Goal: Information Seeking & Learning: Check status

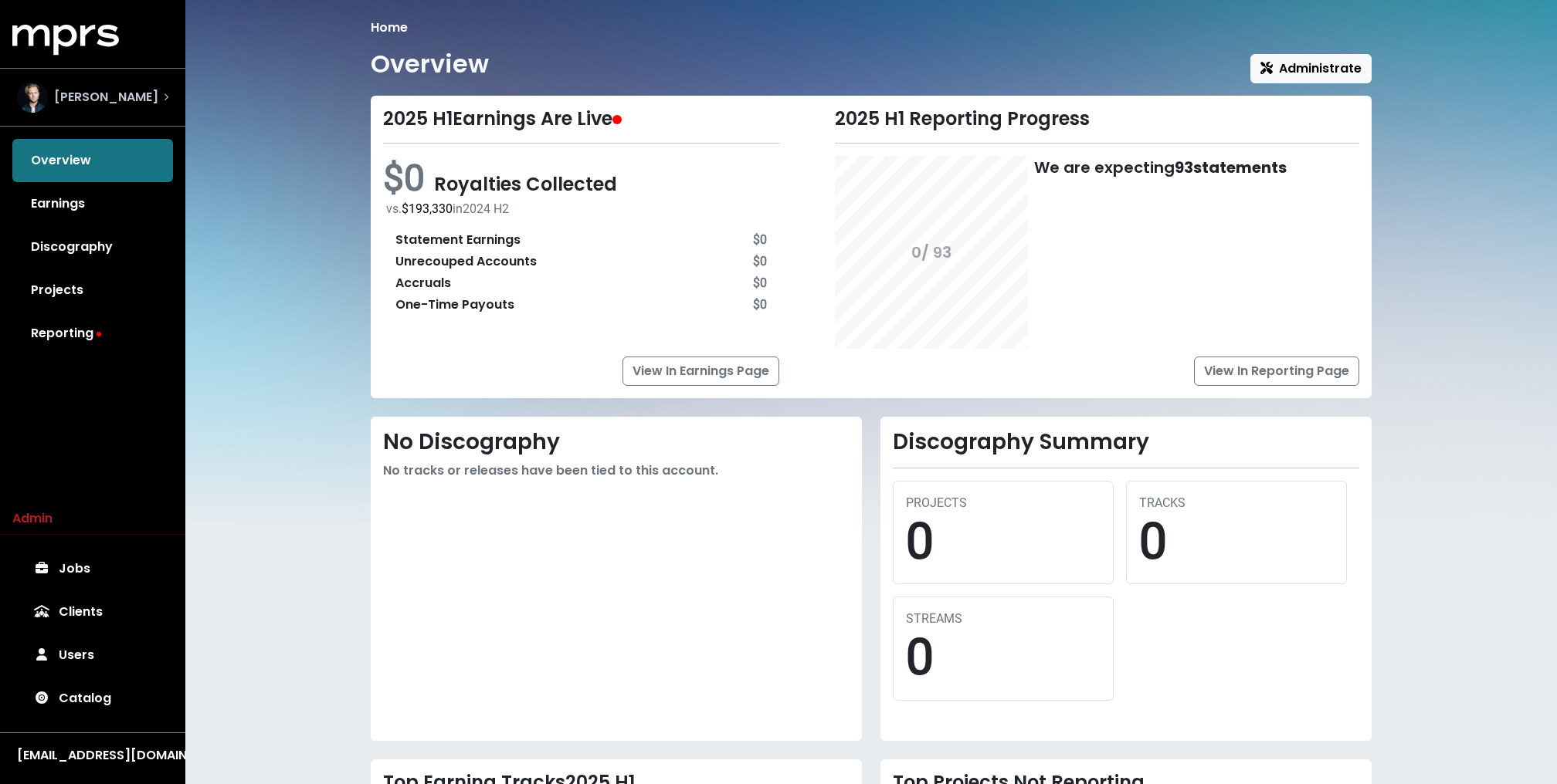
click at [108, 114] on div "[PERSON_NAME]" at bounding box center [93, 97] width 176 height 56
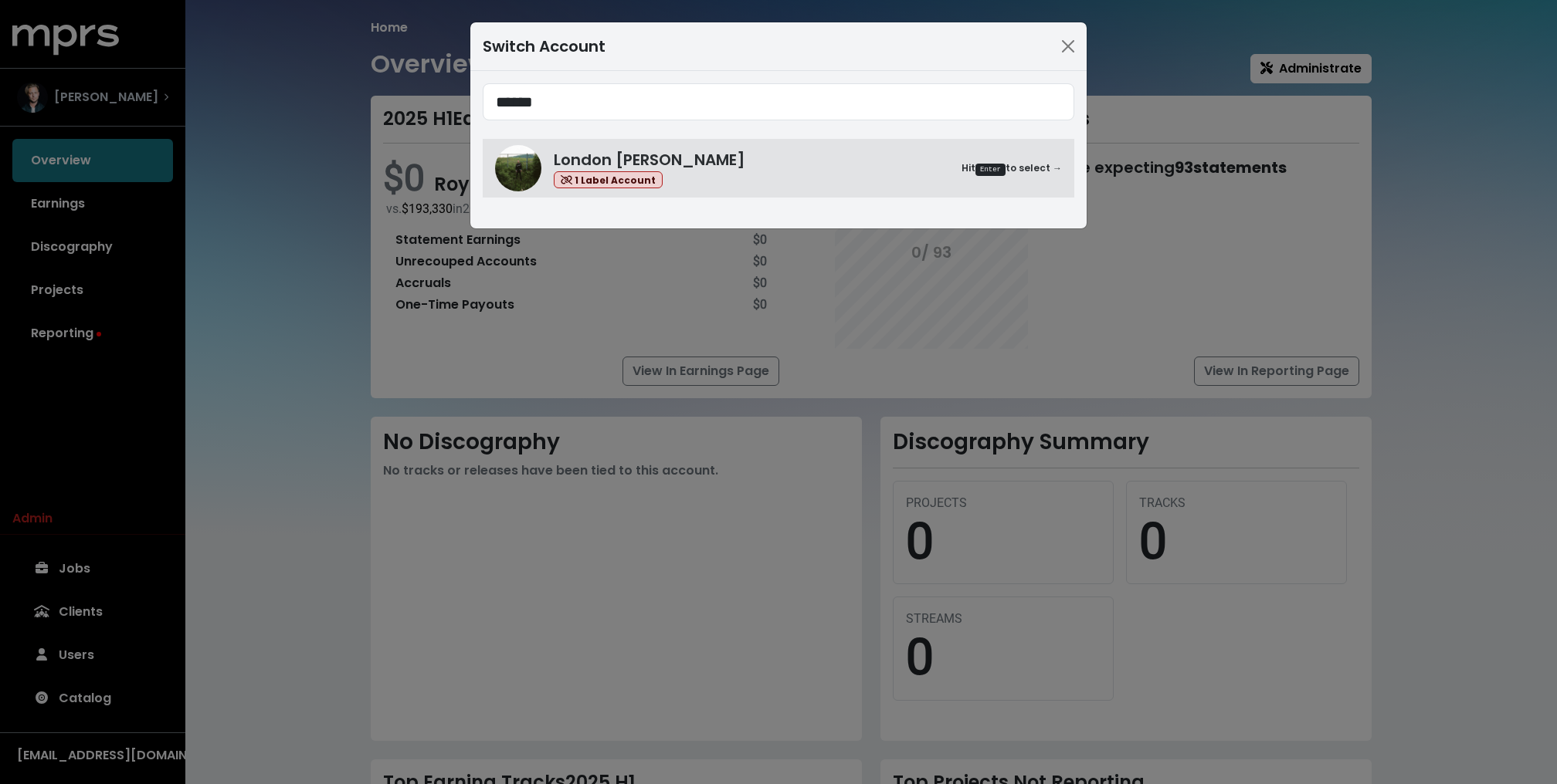
type input "******"
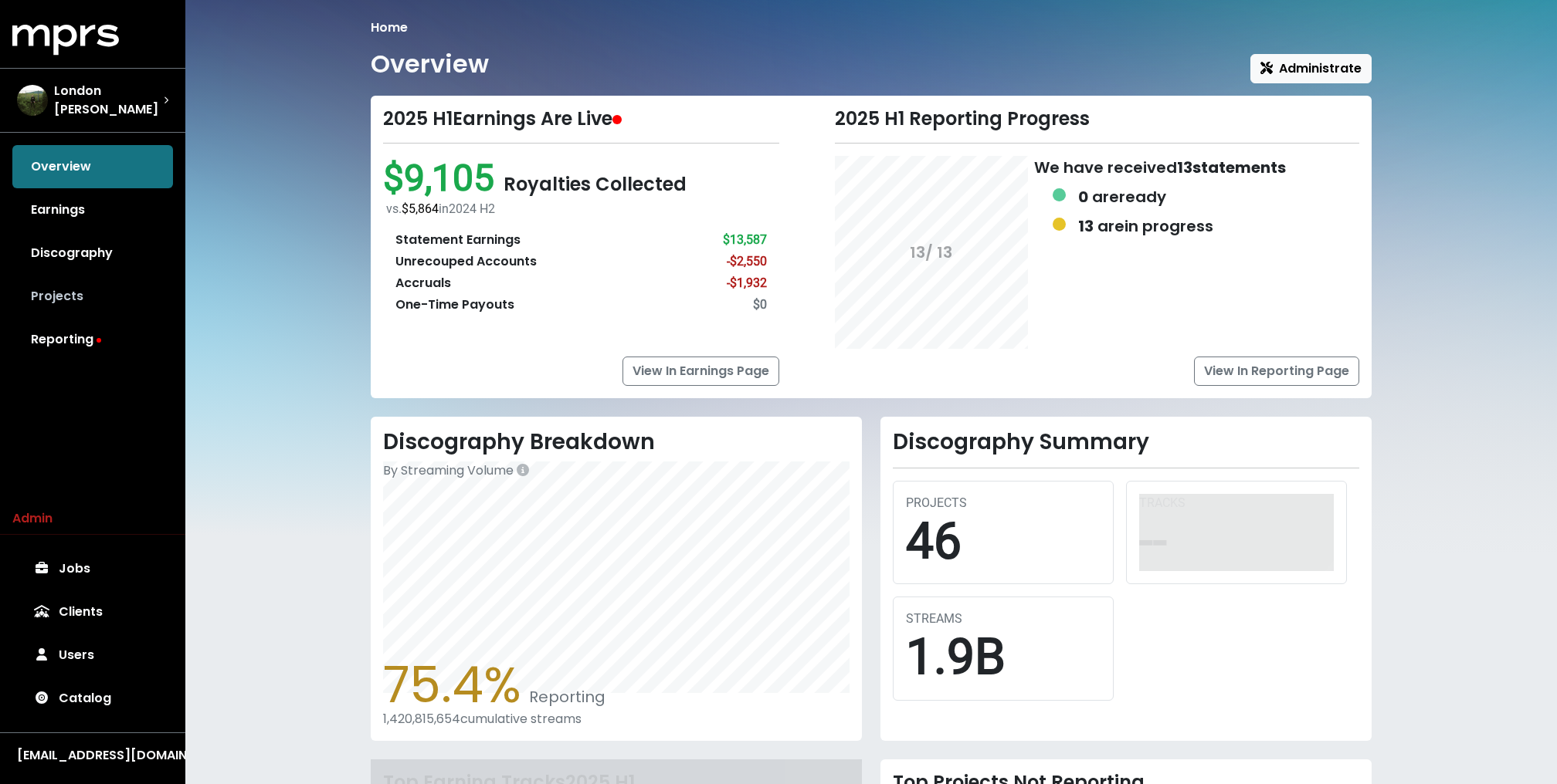
click at [104, 297] on link "Projects" at bounding box center [93, 296] width 161 height 43
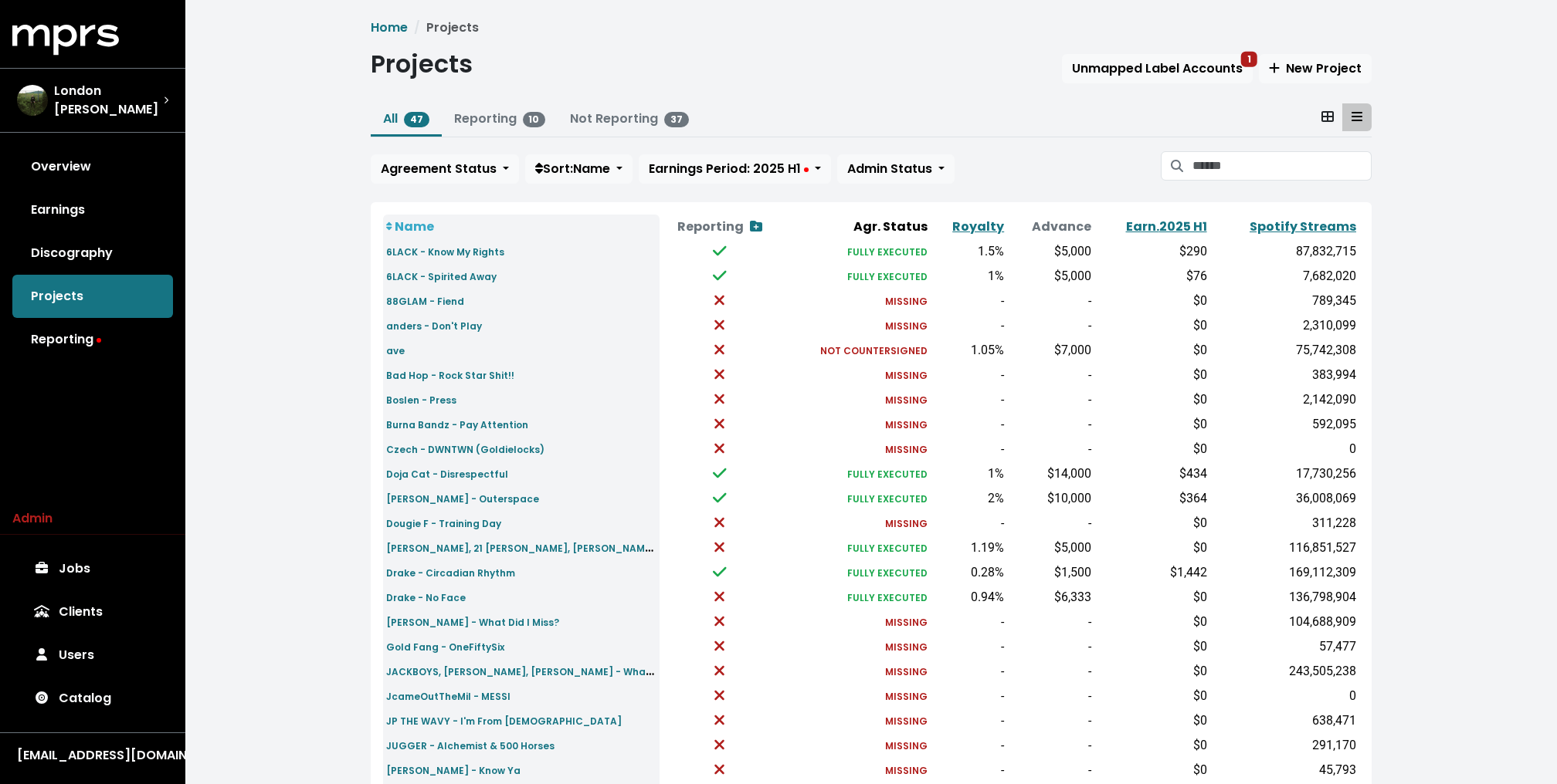
click at [1243, 146] on div "All 47 Reporting 10 Not Reporting 37 Agreement Status Sort: Name Earnings Perio…" at bounding box center [871, 147] width 1001 height 86
click at [1217, 157] on input "Search projects" at bounding box center [1281, 166] width 179 height 29
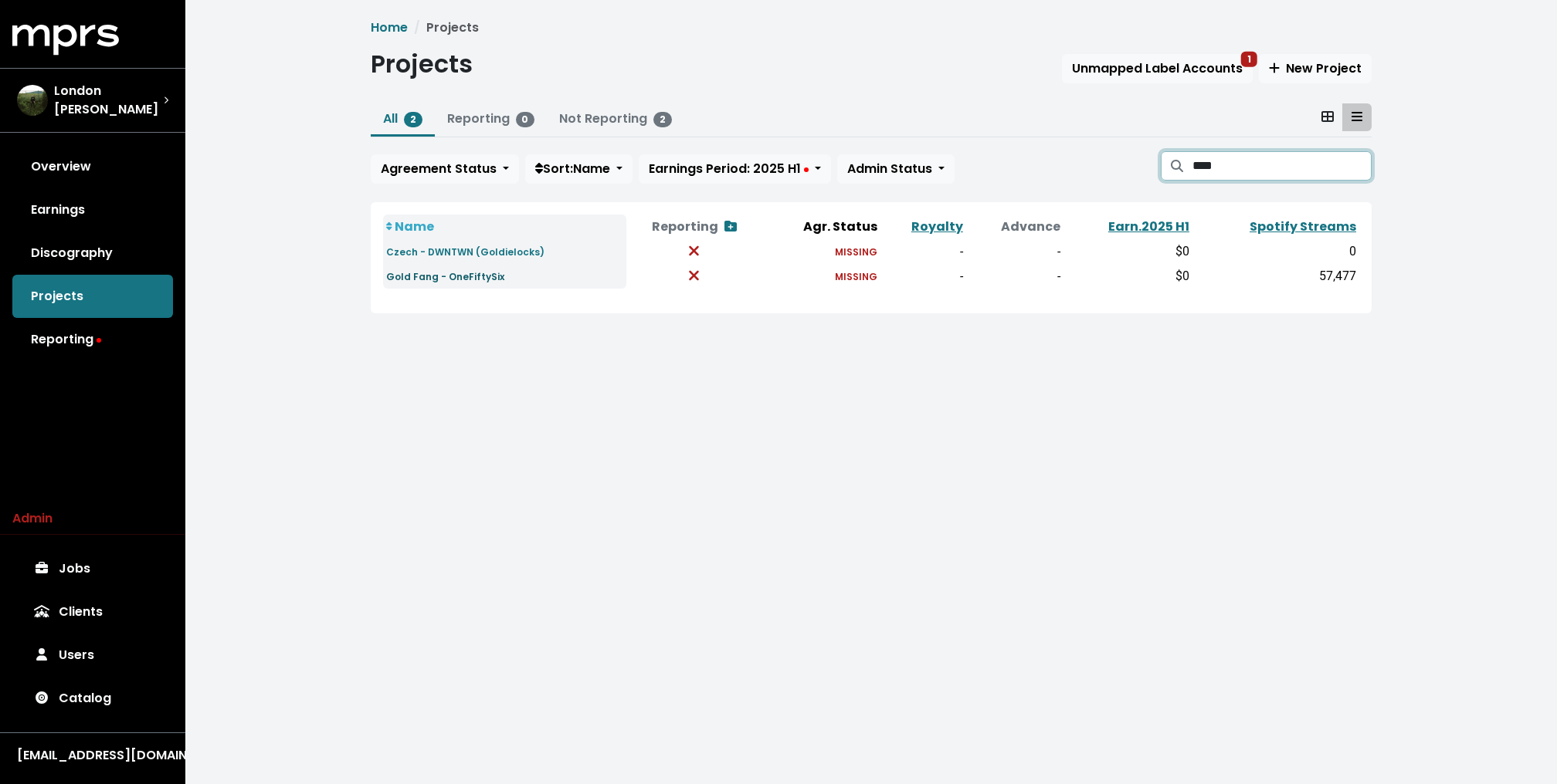
type input "****"
click at [420, 275] on small "Gold Fang - OneFiftySix" at bounding box center [445, 276] width 119 height 13
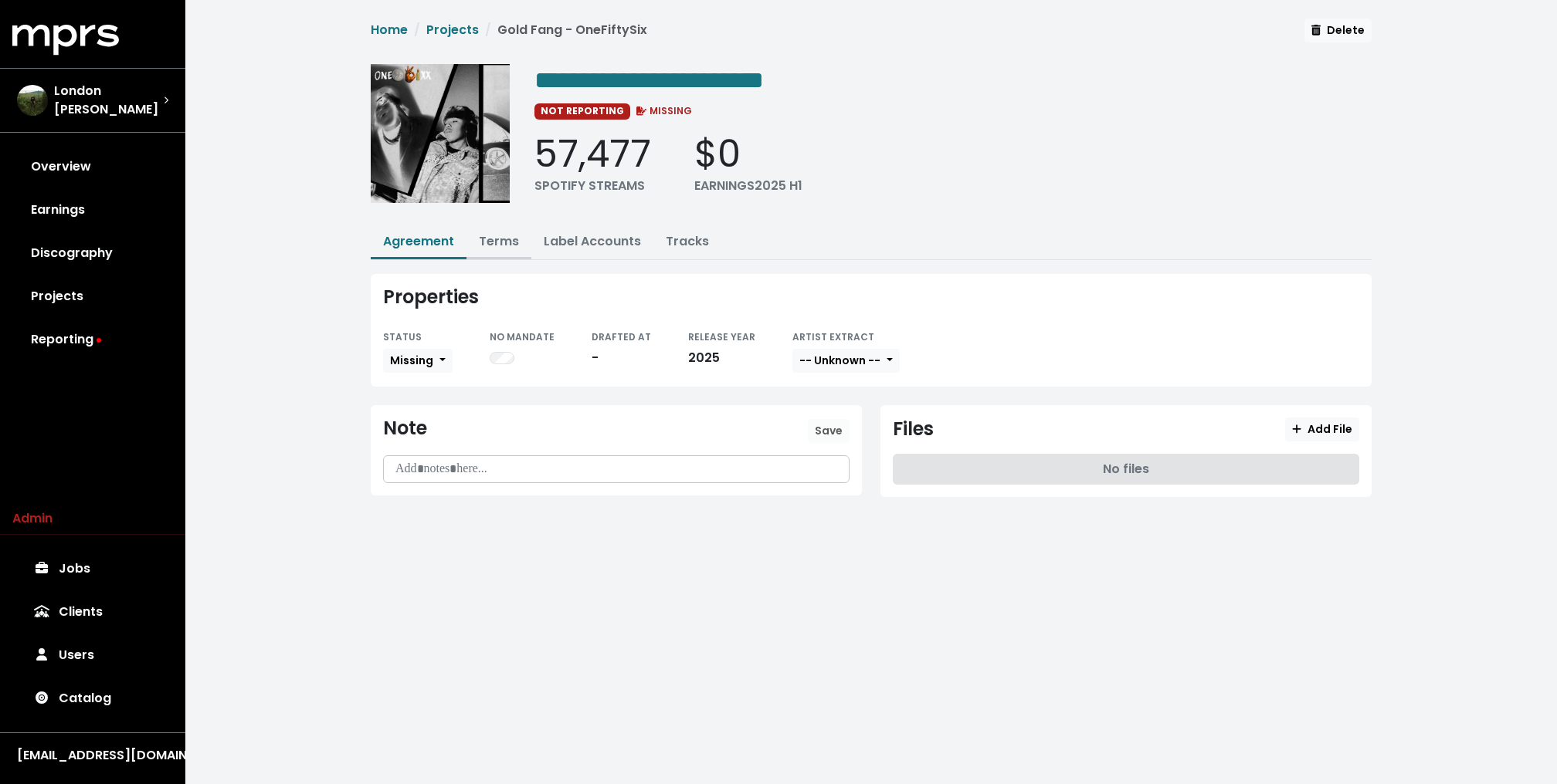
click at [477, 234] on button "Terms" at bounding box center [499, 243] width 65 height 33
click at [490, 234] on link "Terms" at bounding box center [498, 241] width 40 height 18
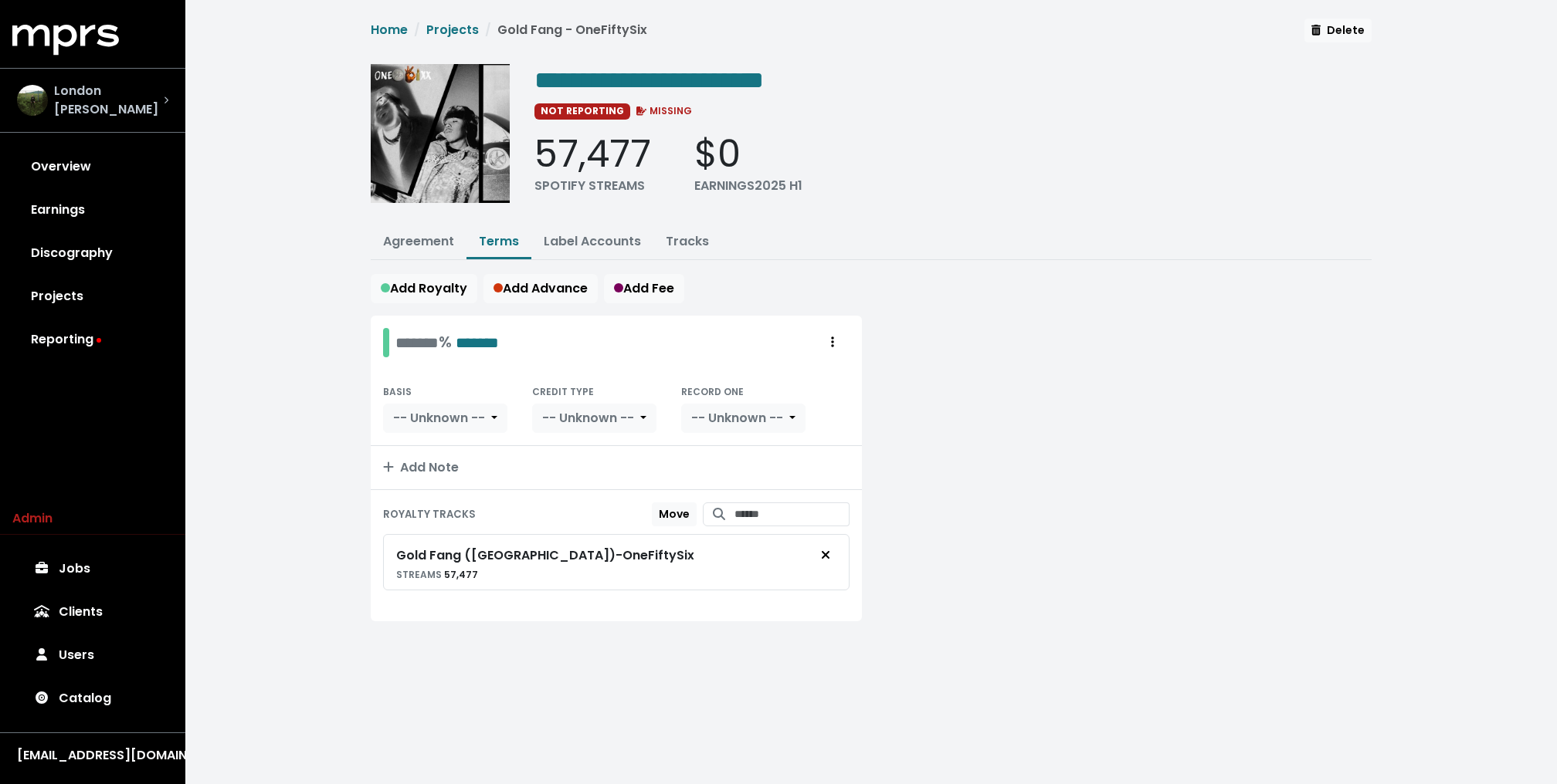
click at [84, 97] on span "London Cyr" at bounding box center [109, 100] width 110 height 37
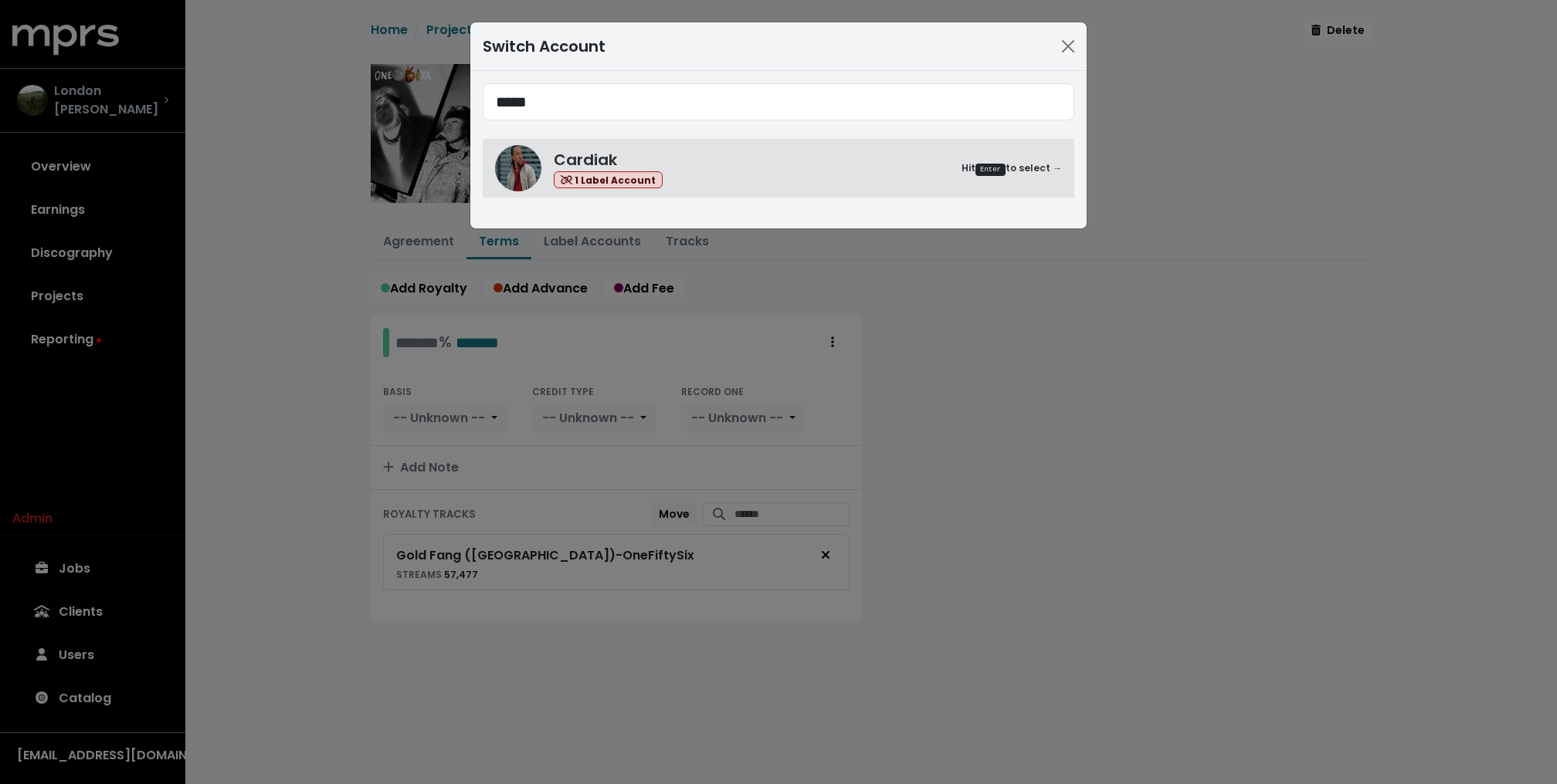
type input "*****"
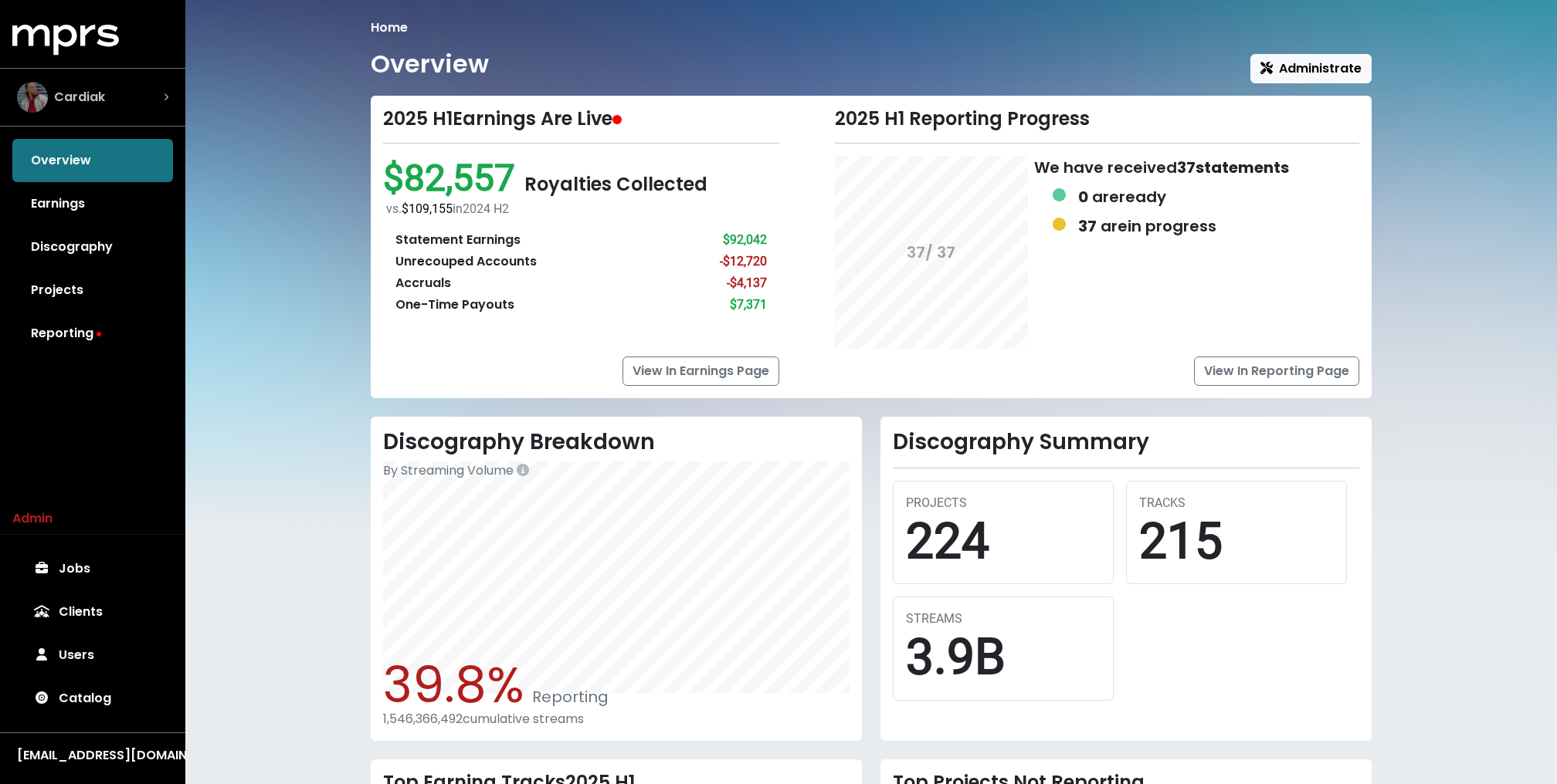
click at [93, 83] on div "Cardiak" at bounding box center [61, 97] width 88 height 31
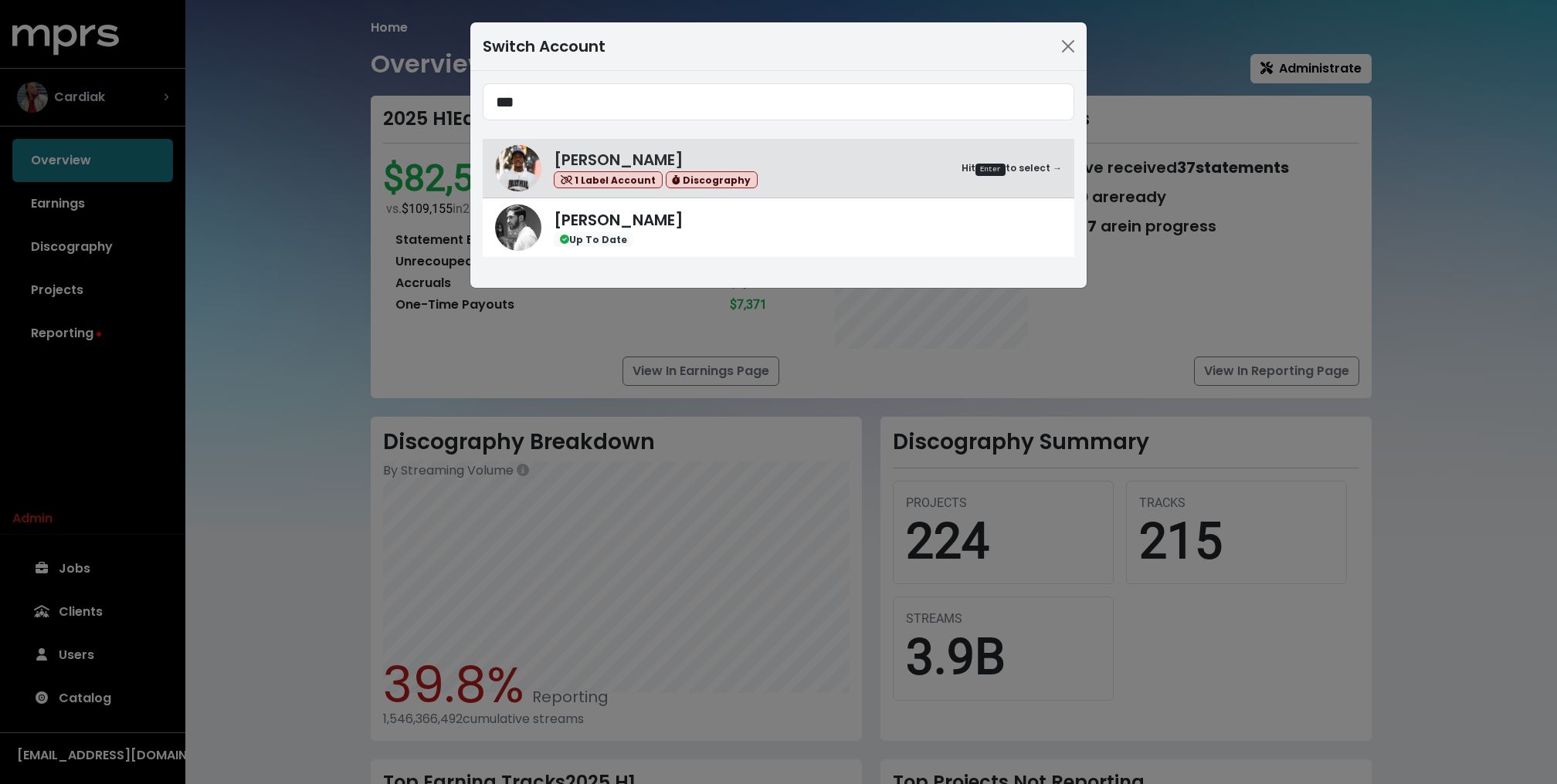
type input "***"
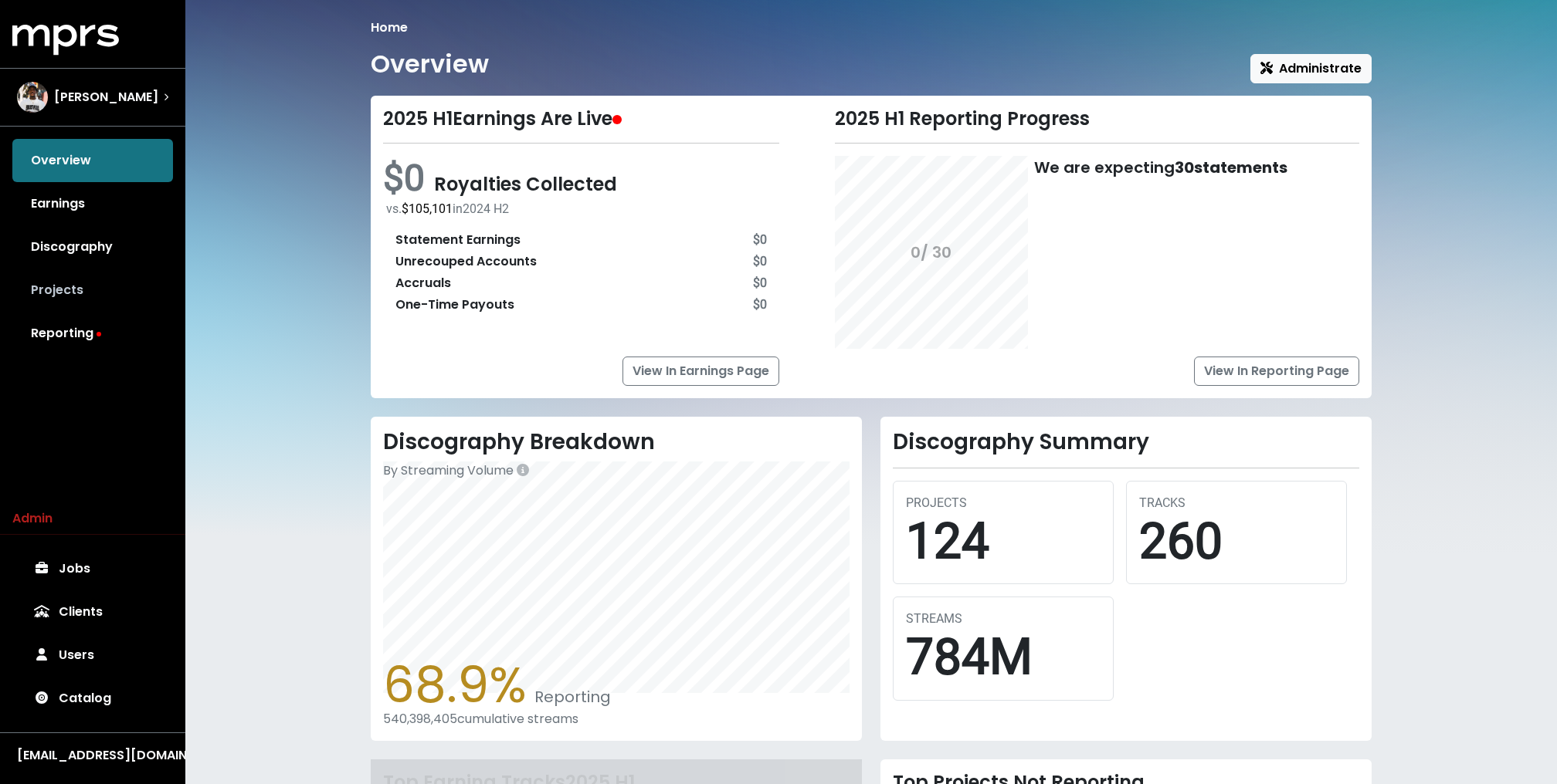
click at [59, 302] on link "Projects" at bounding box center [93, 290] width 161 height 43
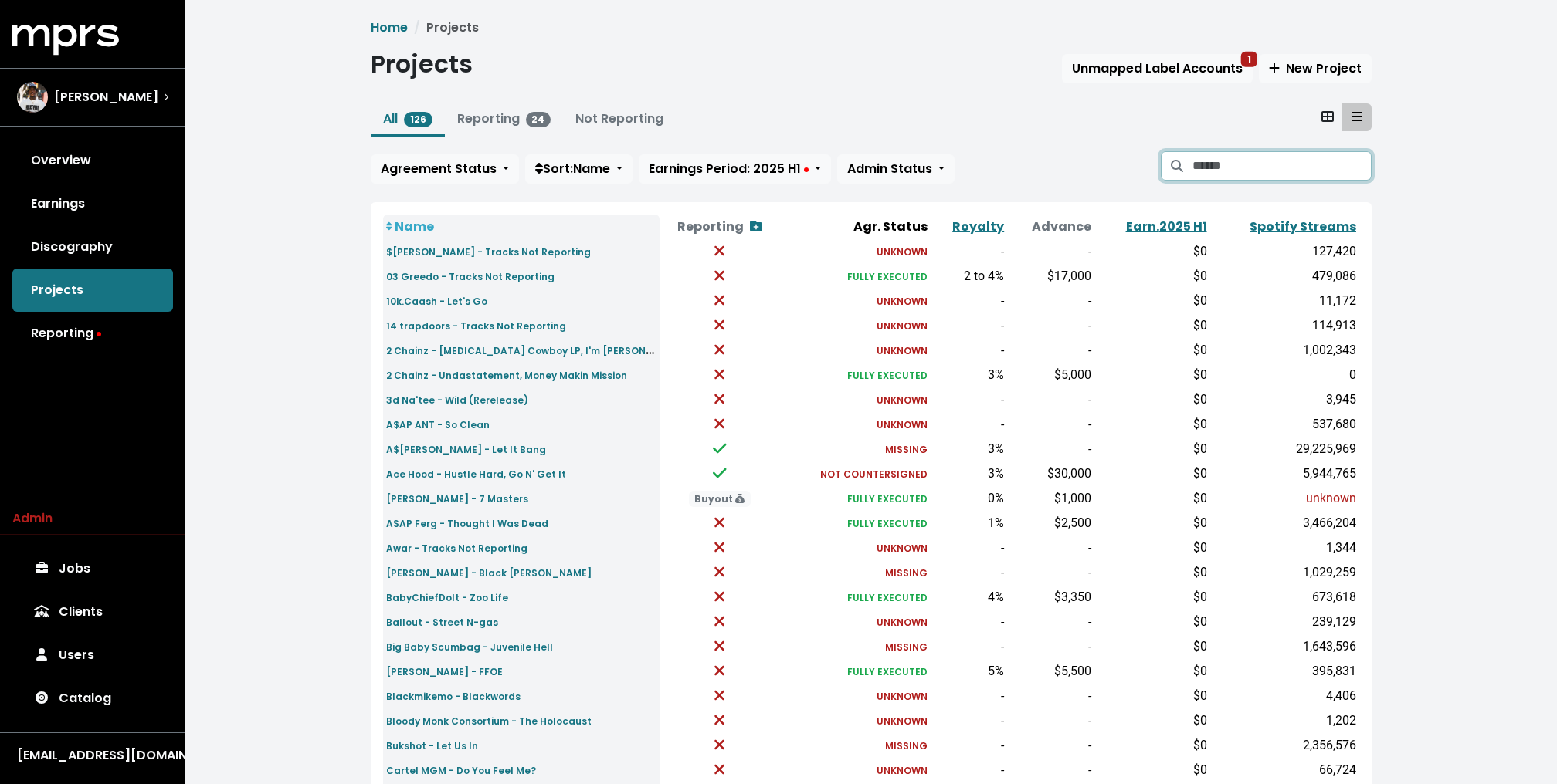
click at [1225, 154] on input "Search projects" at bounding box center [1281, 166] width 179 height 29
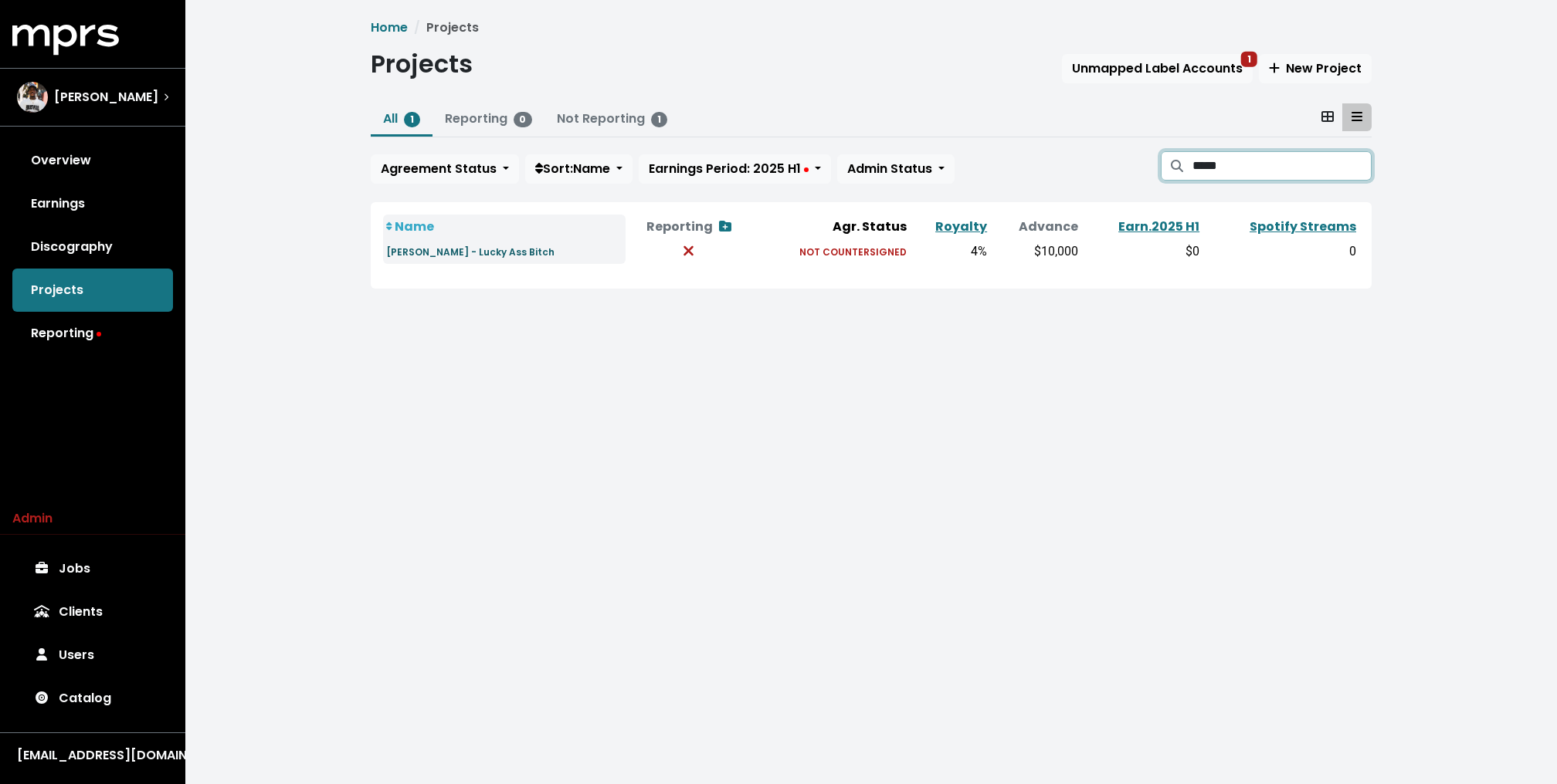
type input "*****"
click at [421, 245] on small "Mac Miller - Lucky Ass Bitch" at bounding box center [471, 251] width 169 height 13
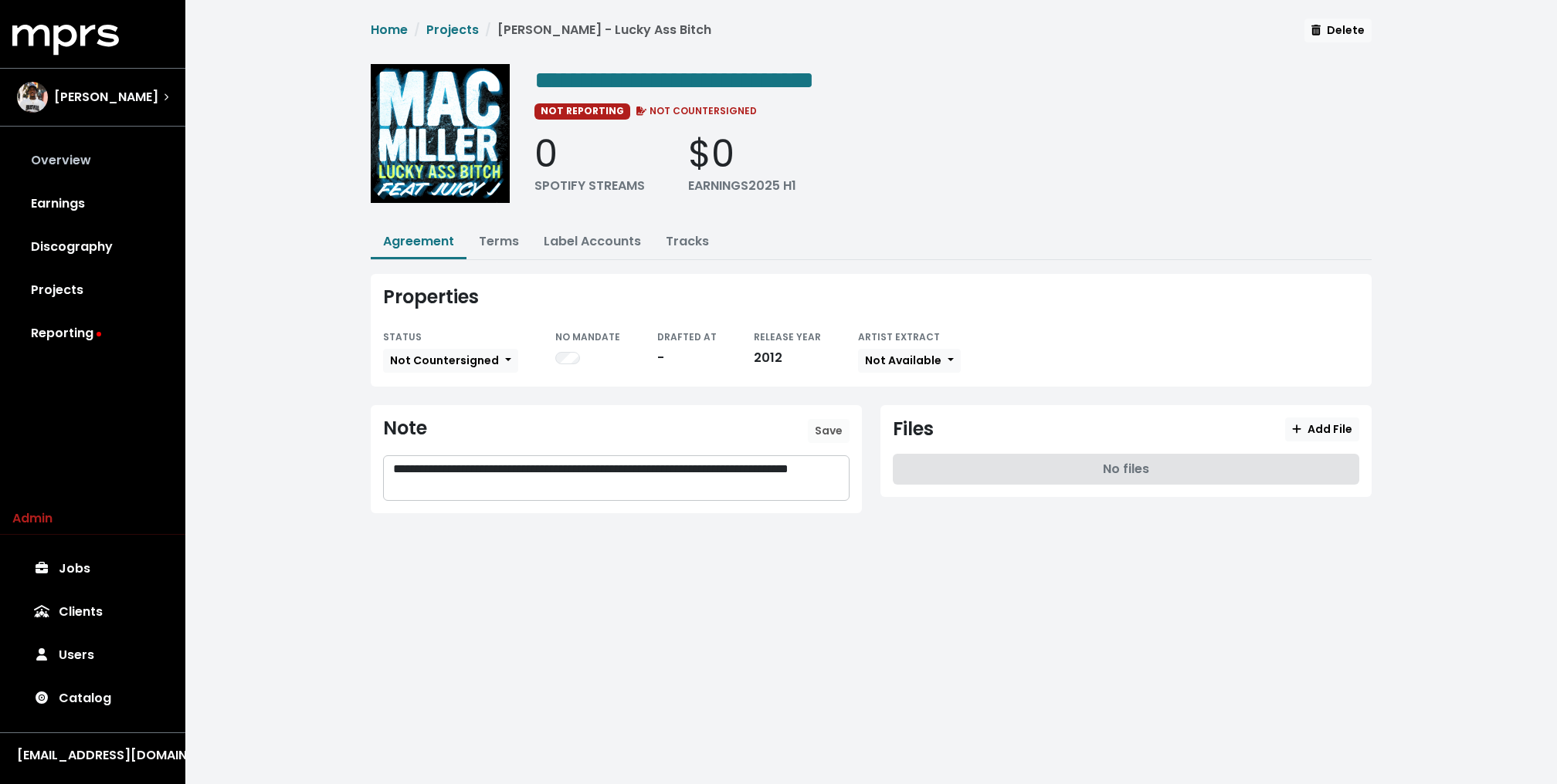
click at [103, 161] on link "Overview" at bounding box center [93, 161] width 161 height 43
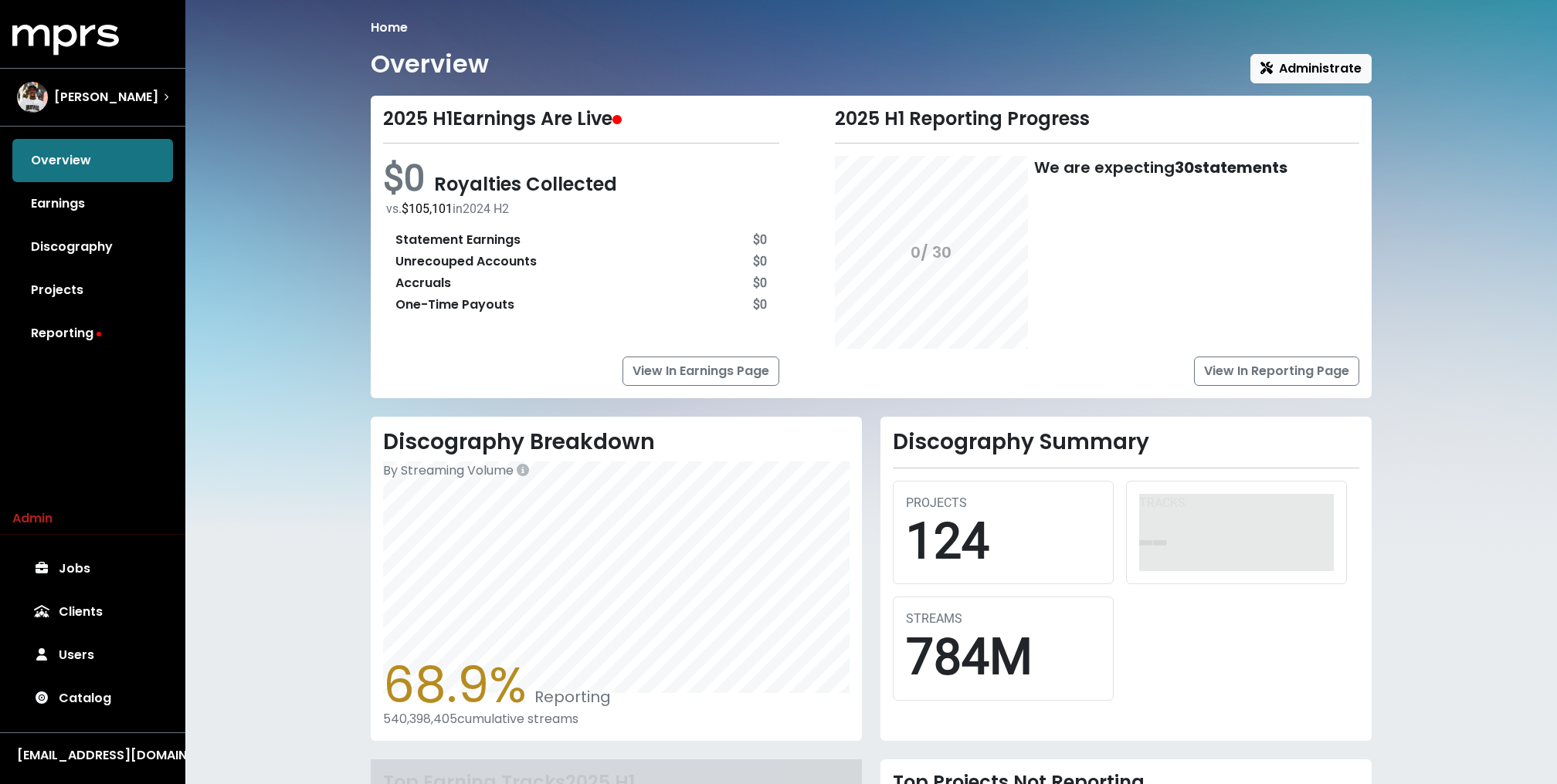
click at [313, 249] on div "Home Overview Administrate 2025 H1 Earnings Are Live $0 Royalties Collected vs.…" at bounding box center [871, 532] width 1372 height 1065
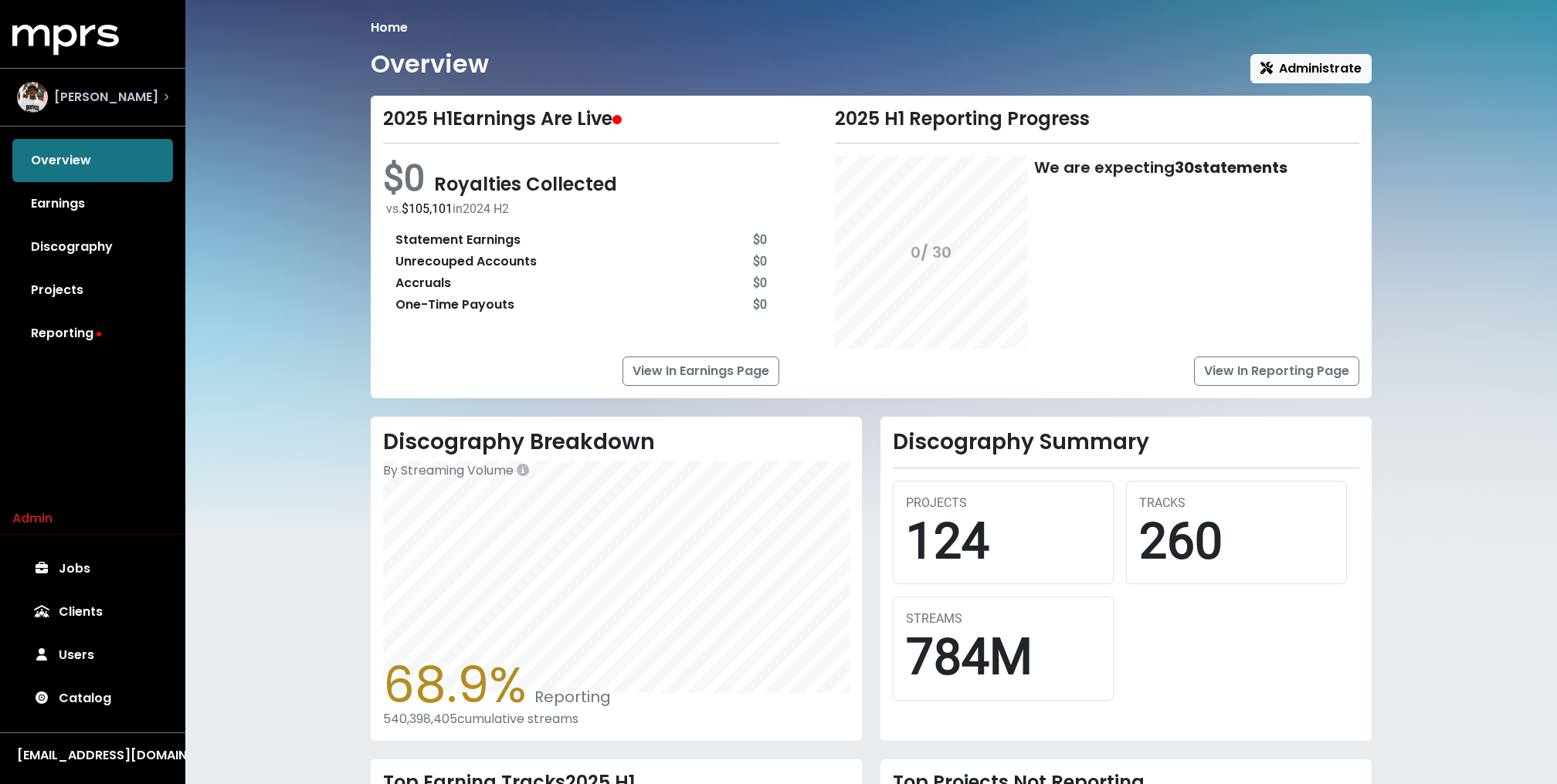
click at [151, 107] on div "Lex Luger" at bounding box center [92, 97] width 151 height 31
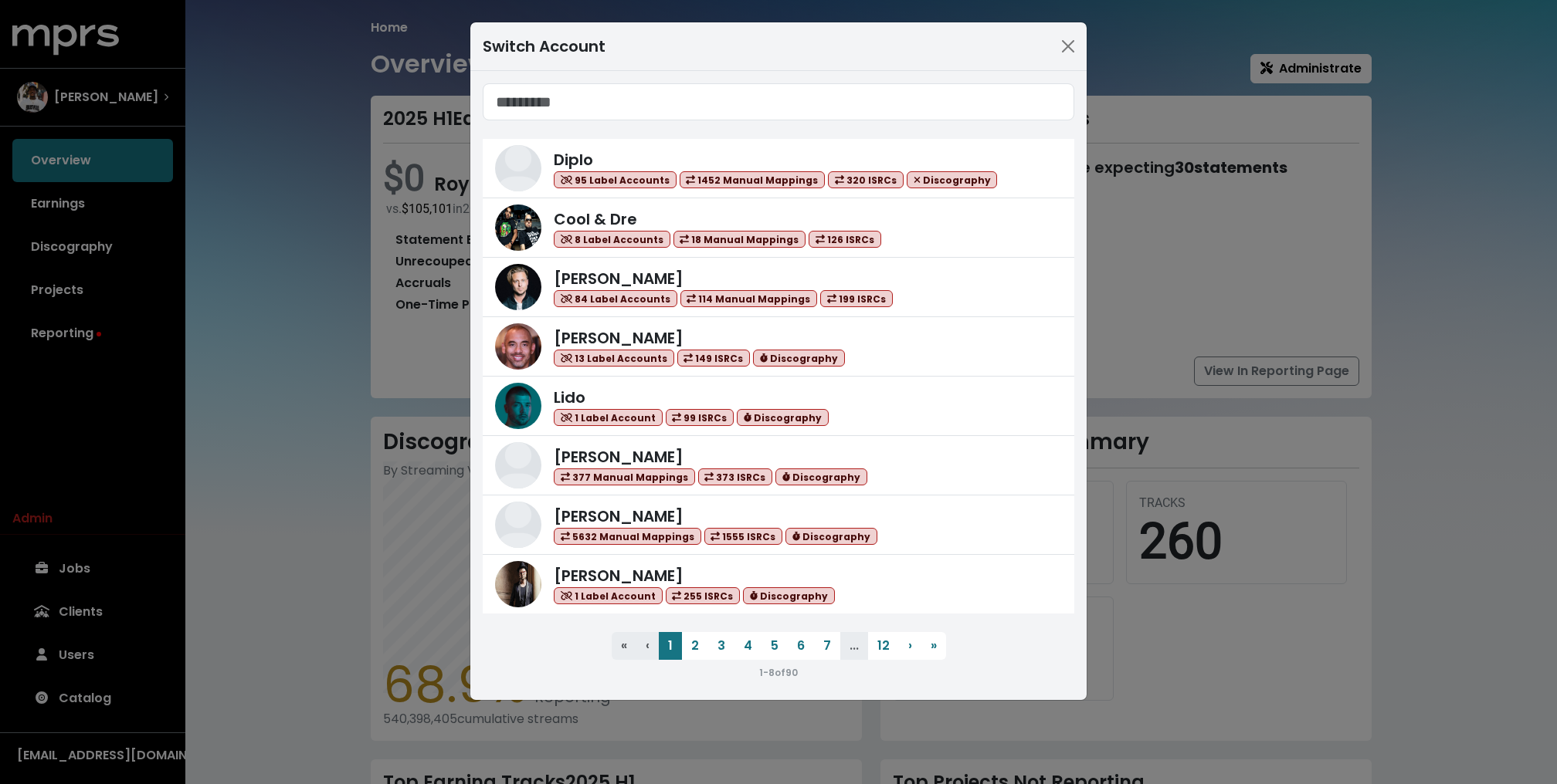
click at [238, 320] on div "Switch Account Diplo 95 Label Accounts 1452 Manual Mappings 320 ISRCs Discograp…" at bounding box center [778, 392] width 1557 height 784
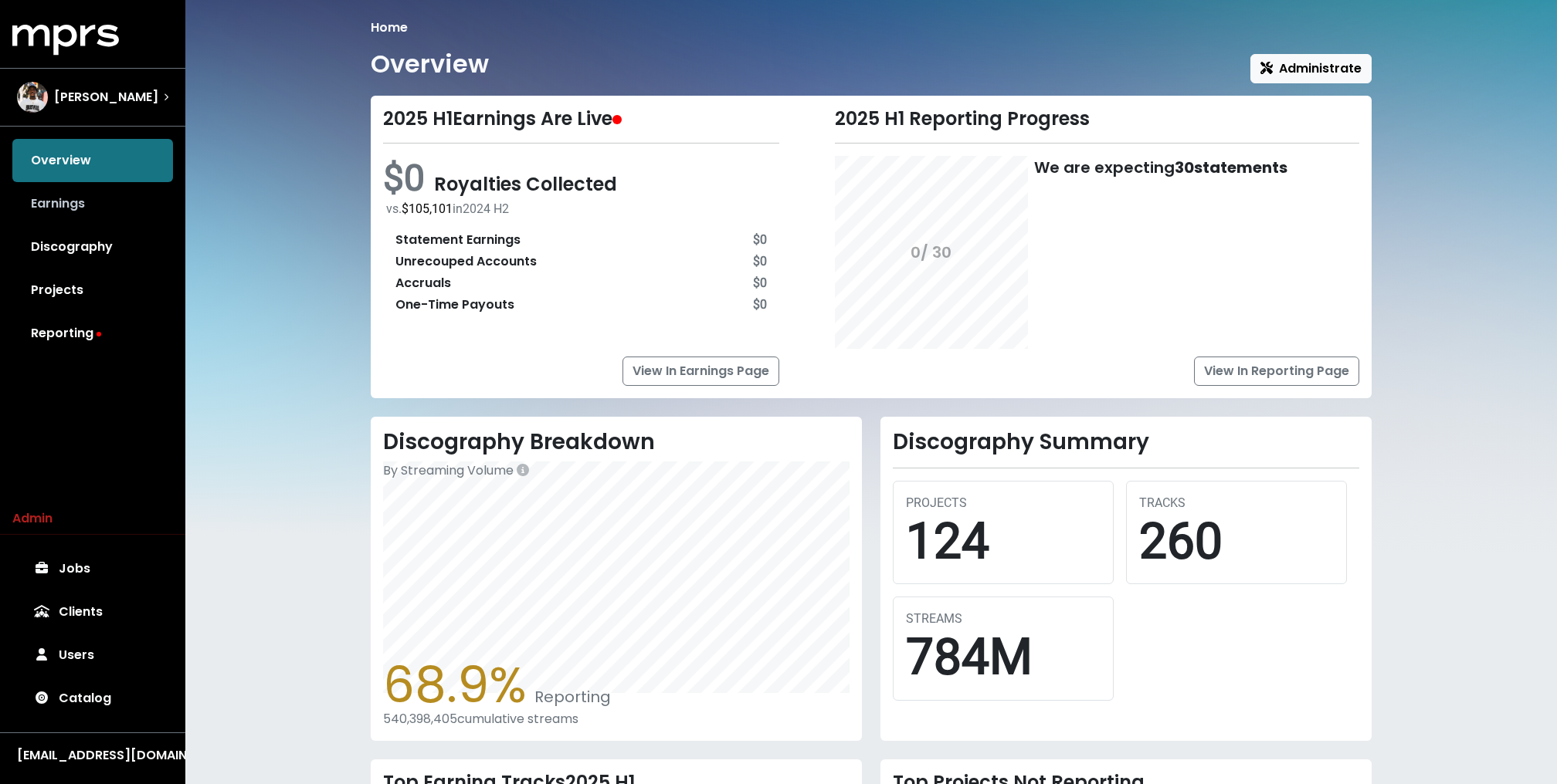
click at [83, 187] on link "Earnings" at bounding box center [93, 204] width 161 height 43
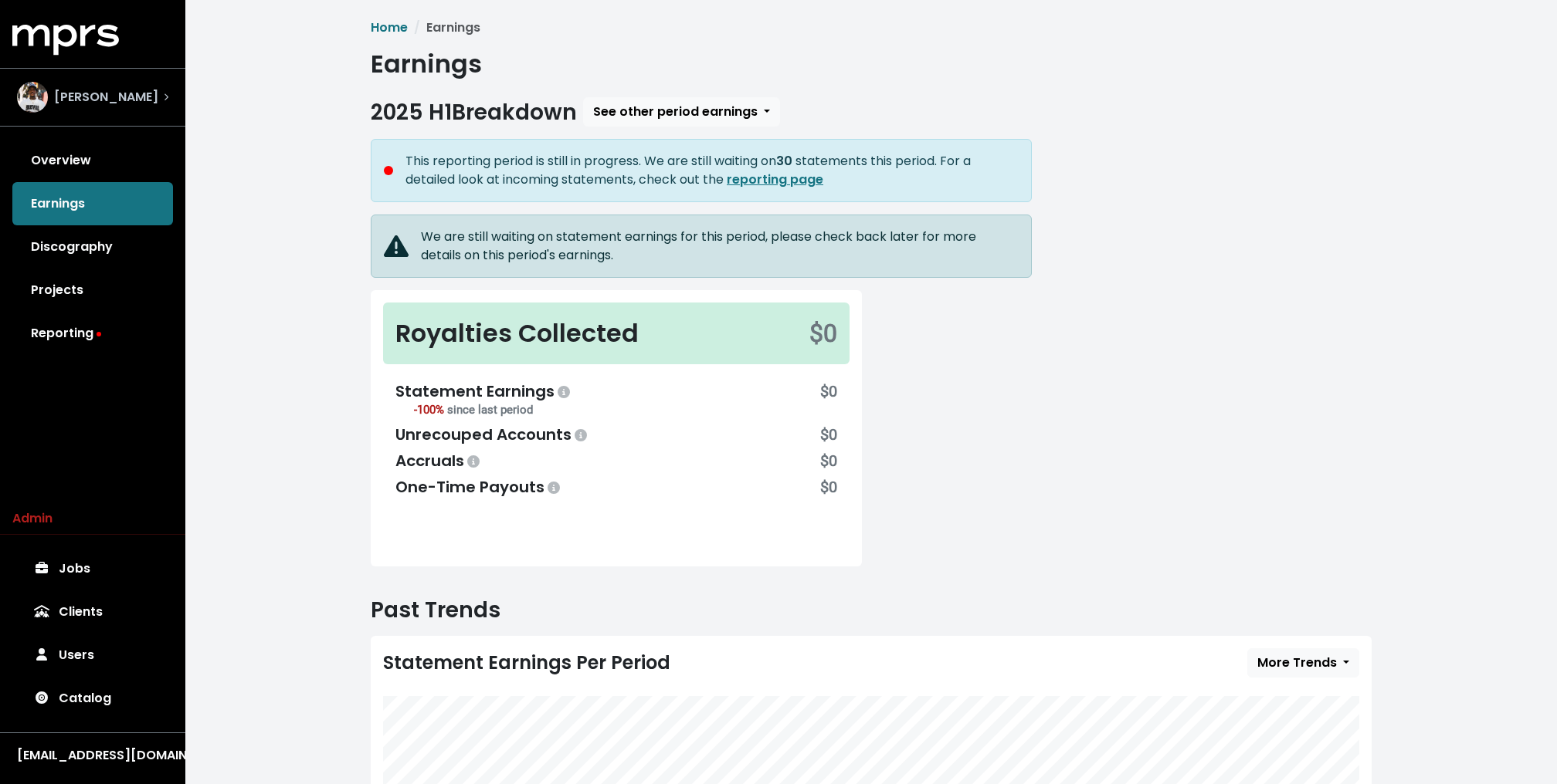
click at [104, 119] on div "Lex Luger" at bounding box center [93, 97] width 176 height 56
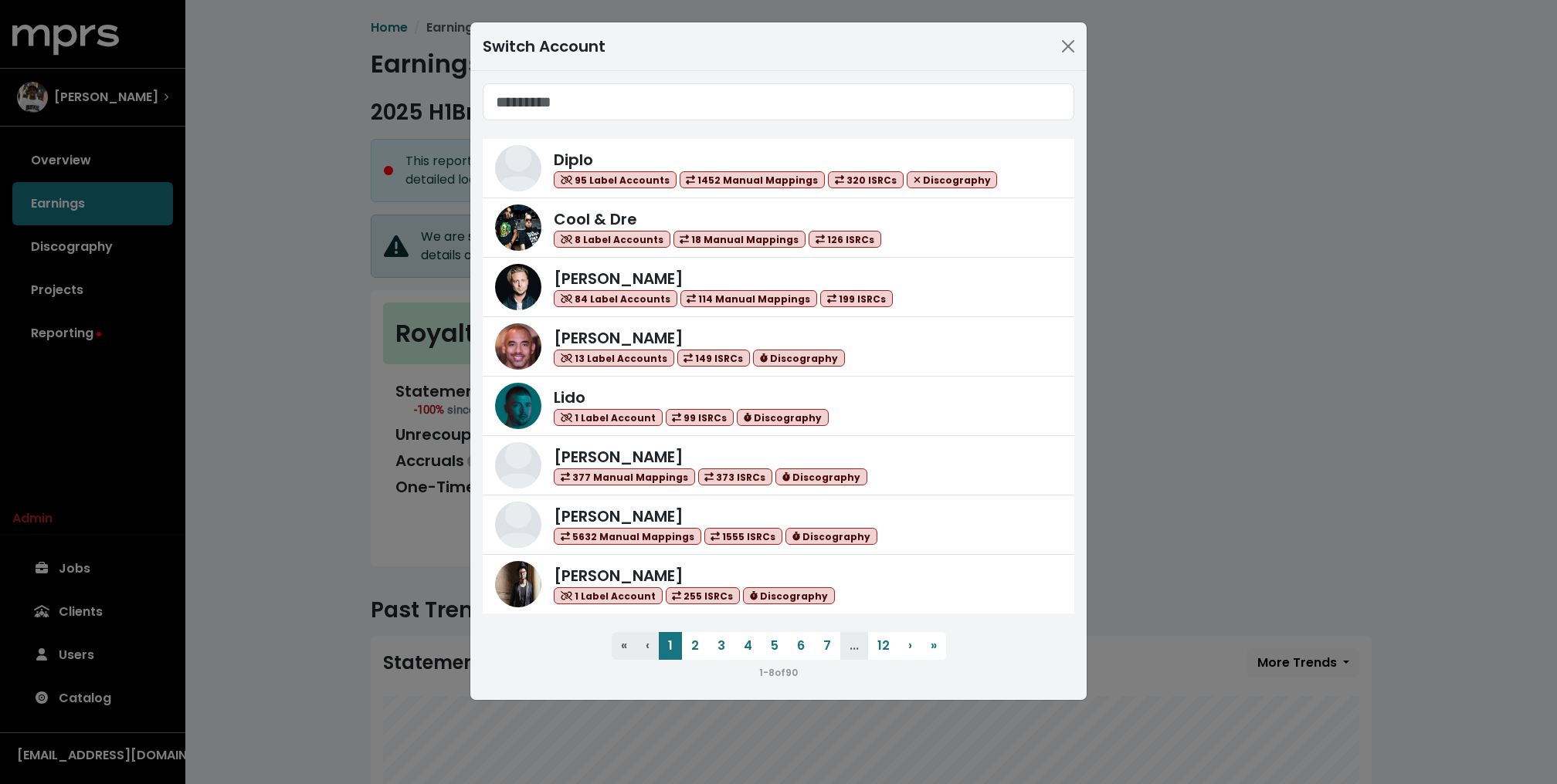
click at [82, 152] on div "Switch Account Diplo 95 Label Accounts 1452 Manual Mappings 320 ISRCs Discograp…" at bounding box center [778, 392] width 1557 height 784
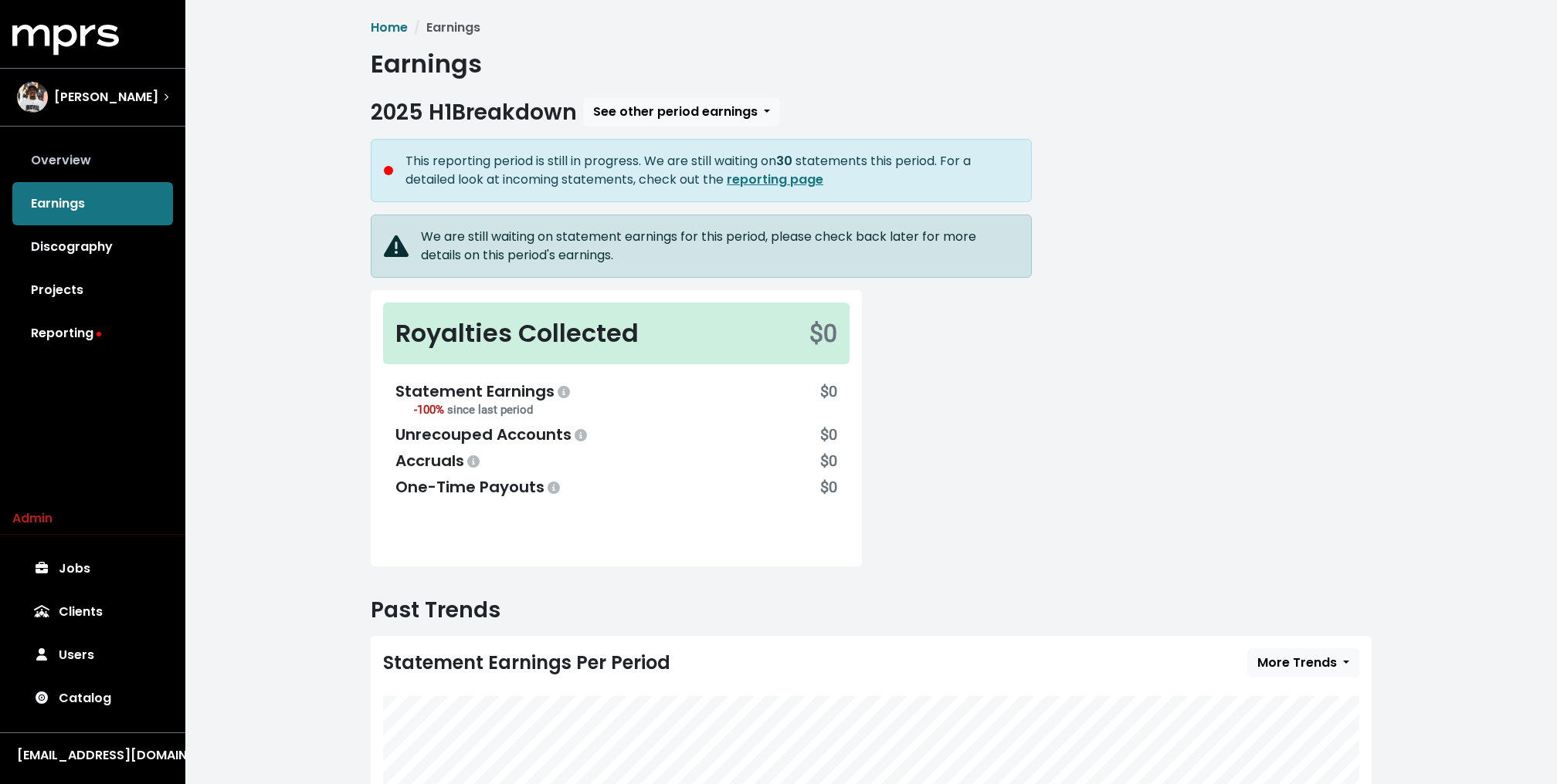
click at [77, 155] on link "Overview" at bounding box center [93, 161] width 161 height 43
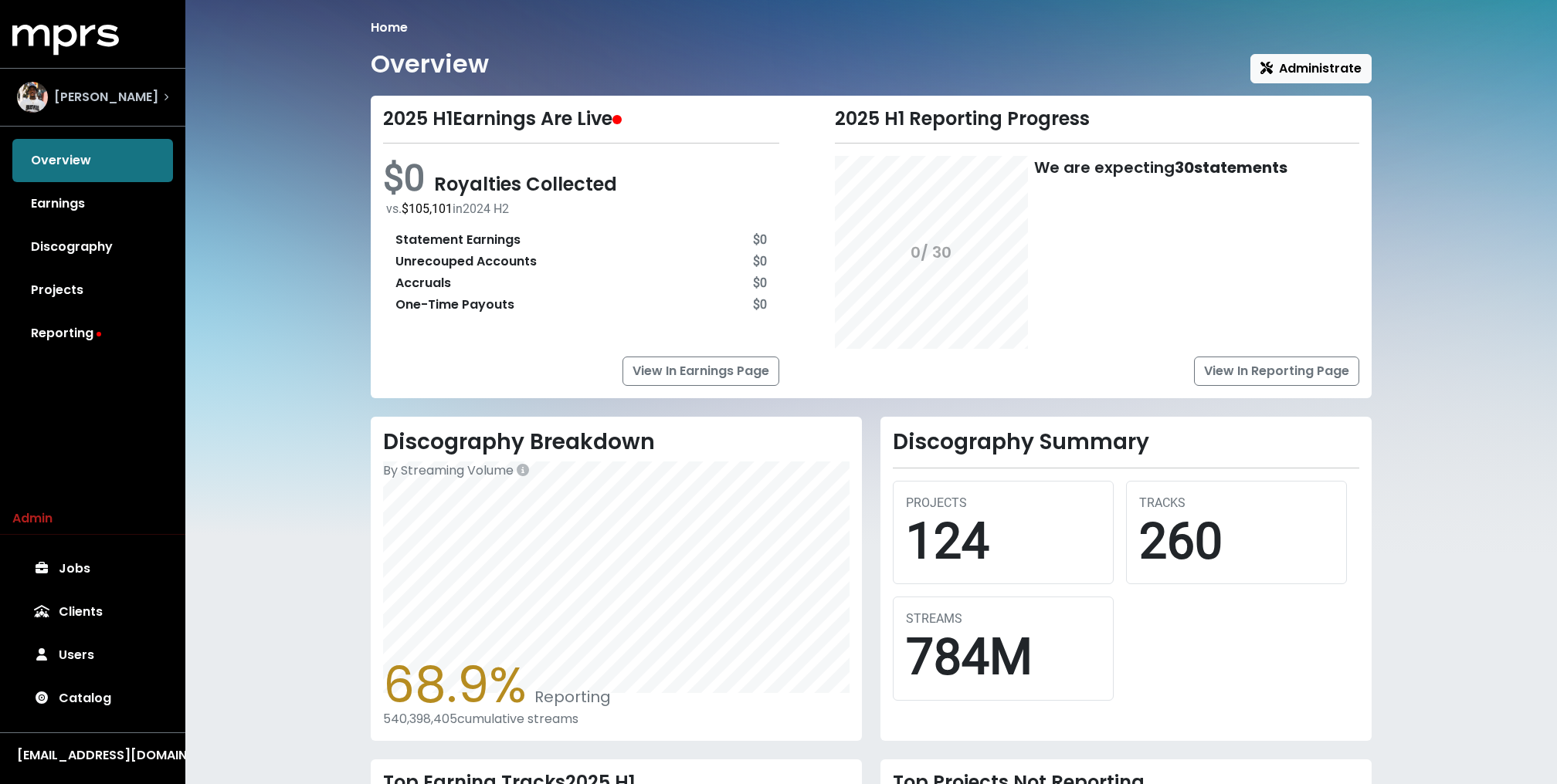
click at [93, 100] on span "Lex Luger" at bounding box center [106, 97] width 104 height 19
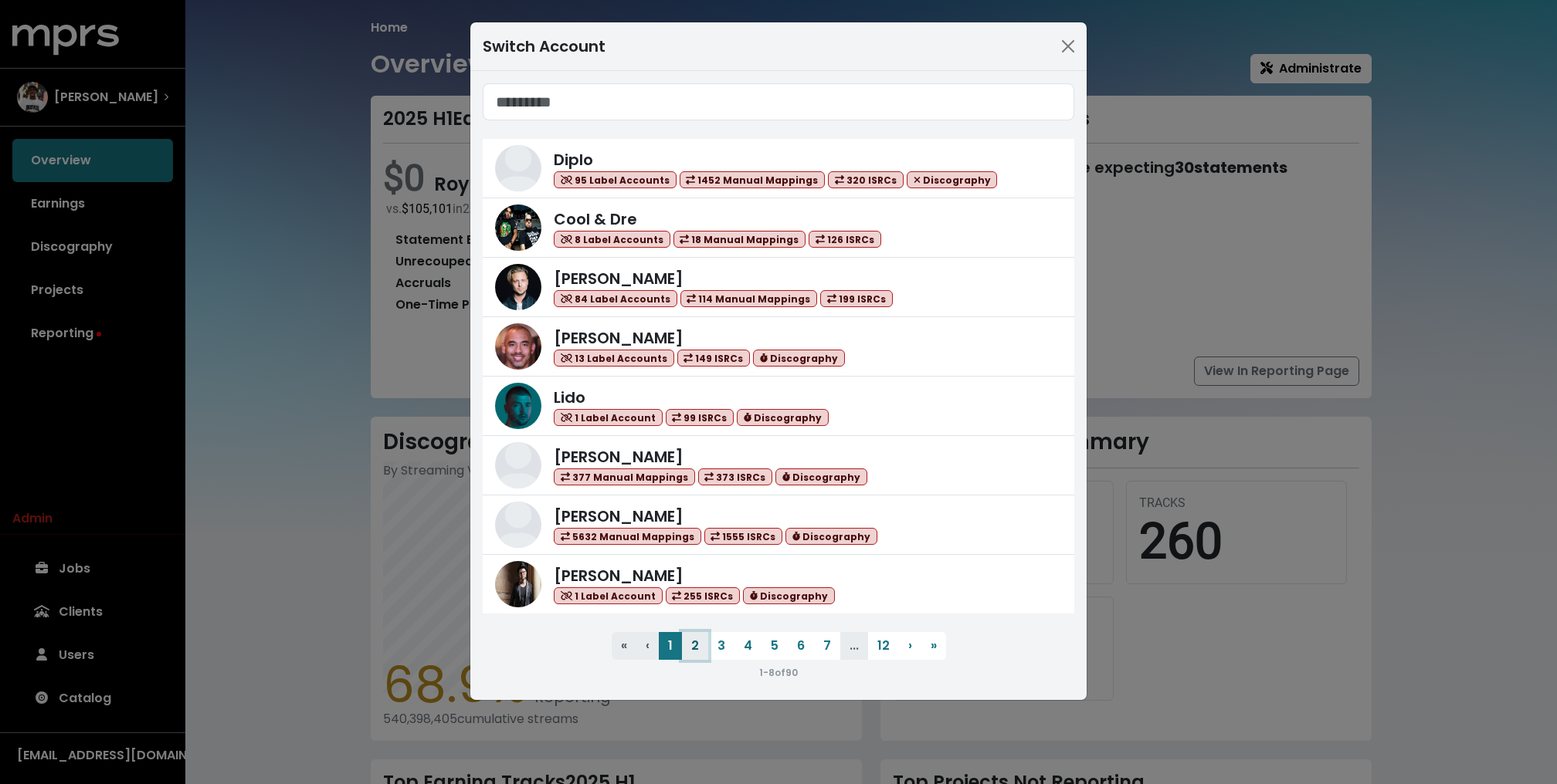
click at [685, 642] on button "2" at bounding box center [695, 646] width 26 height 27
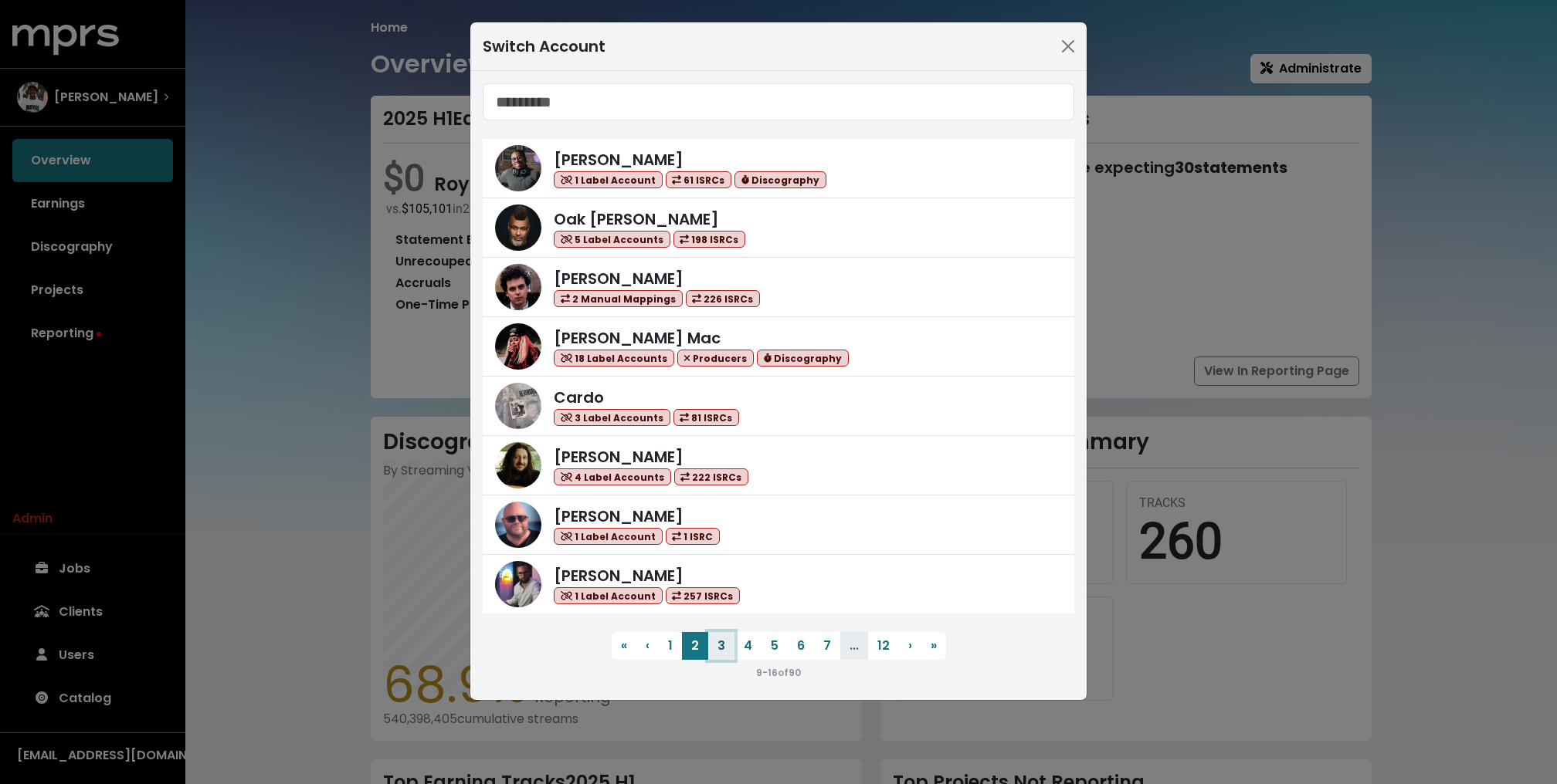
click at [720, 646] on button "3" at bounding box center [721, 646] width 26 height 27
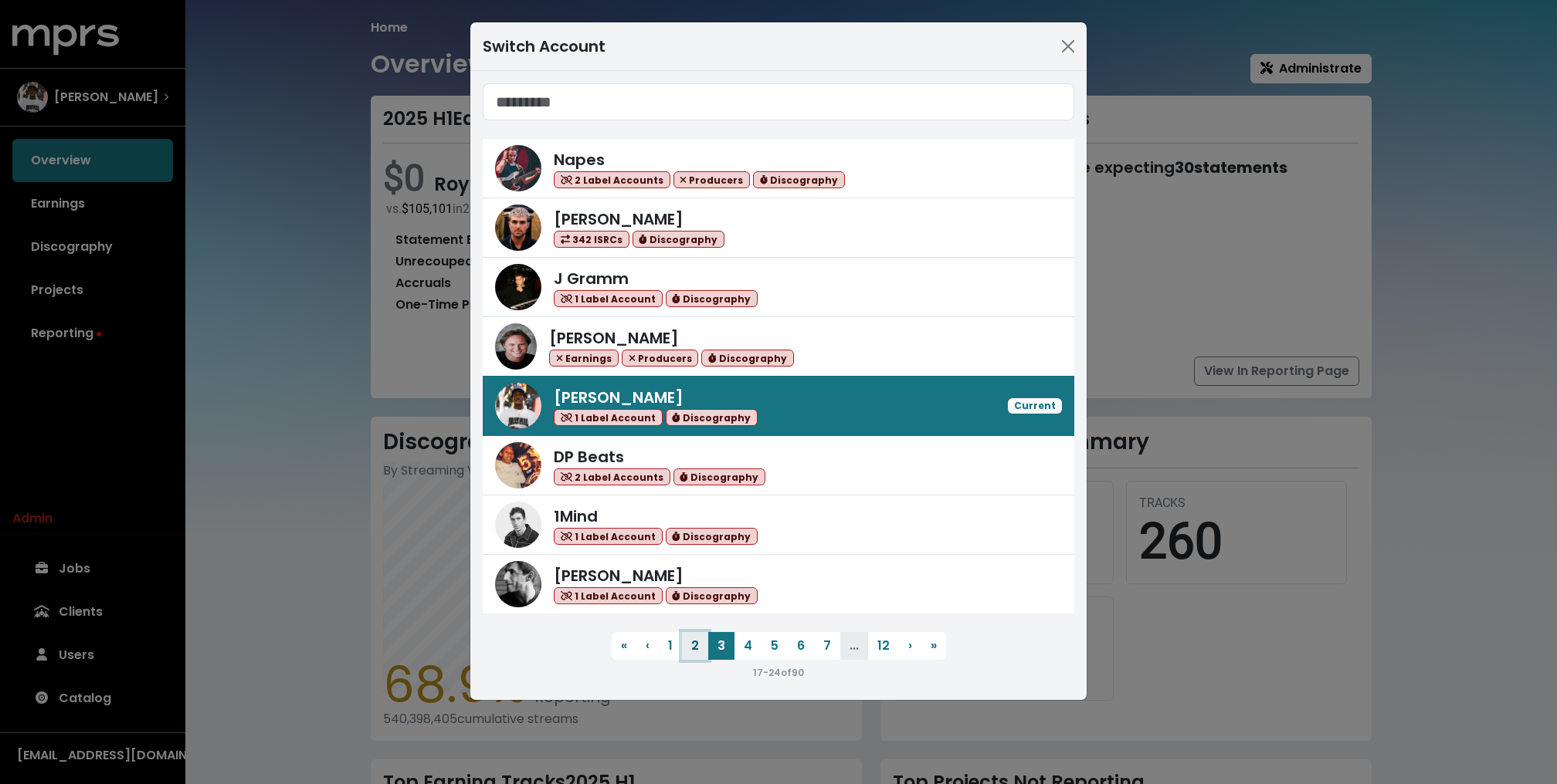
click at [702, 647] on button "2" at bounding box center [695, 646] width 26 height 27
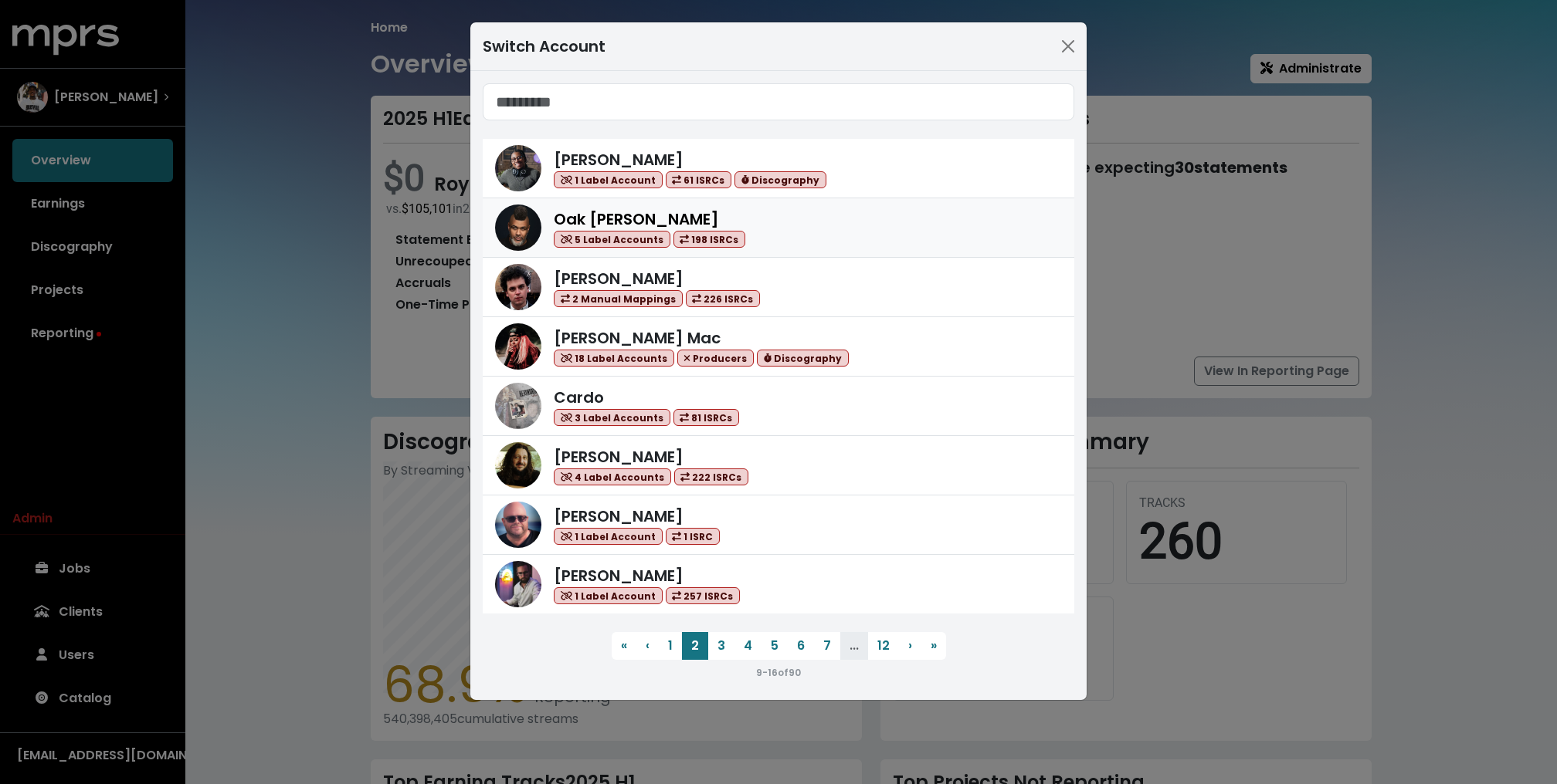
click at [661, 211] on div "Oak Felder 5 Label Accounts 198 ISRCs" at bounding box center [649, 228] width 191 height 41
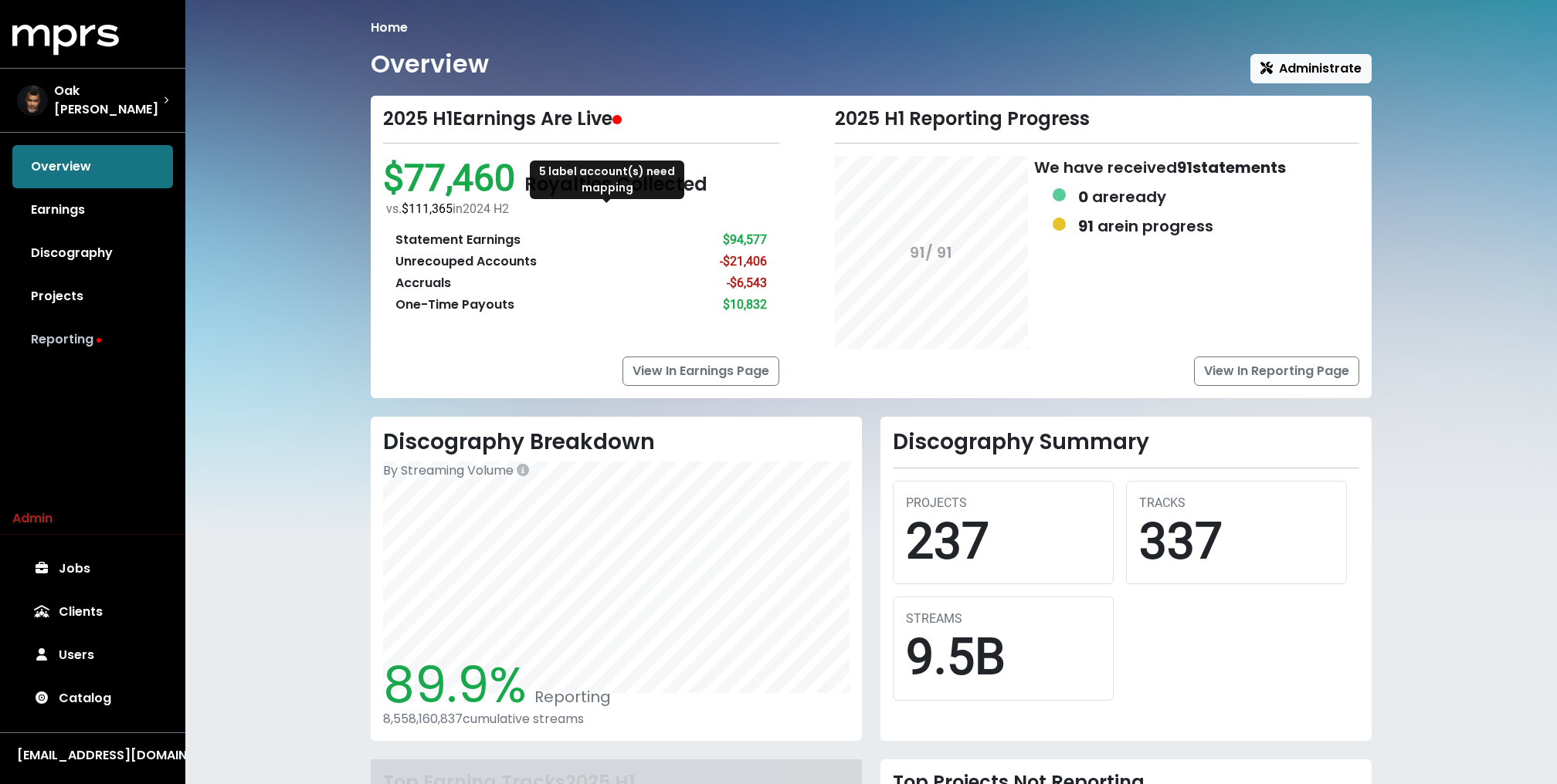
click at [93, 325] on link "Reporting" at bounding box center [93, 340] width 161 height 43
